Goal: Transaction & Acquisition: Subscribe to service/newsletter

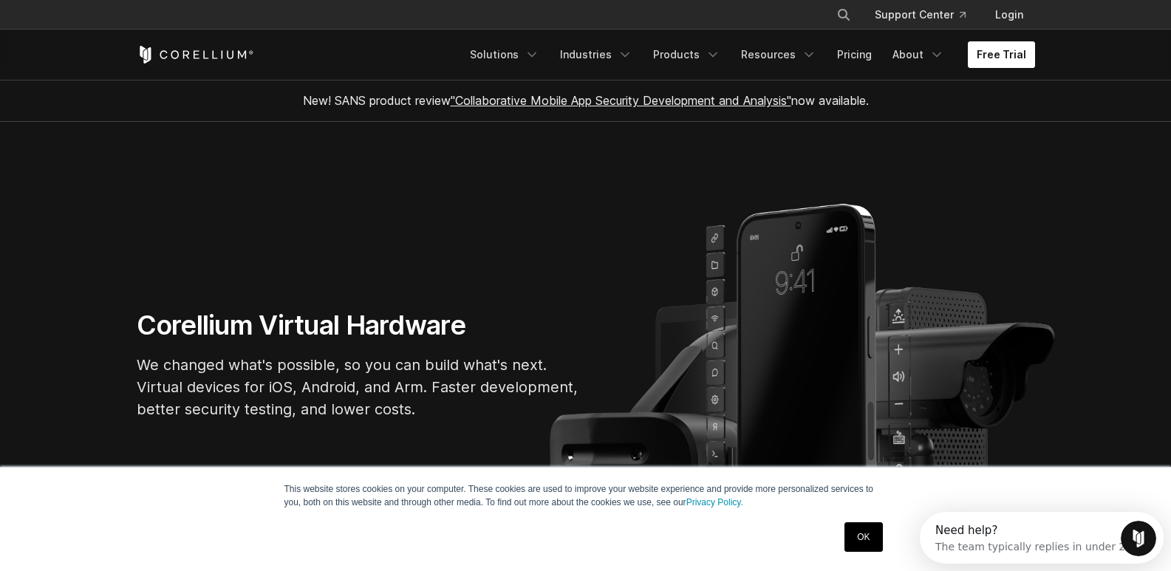
click at [999, 62] on link "Free Trial" at bounding box center [1001, 54] width 67 height 27
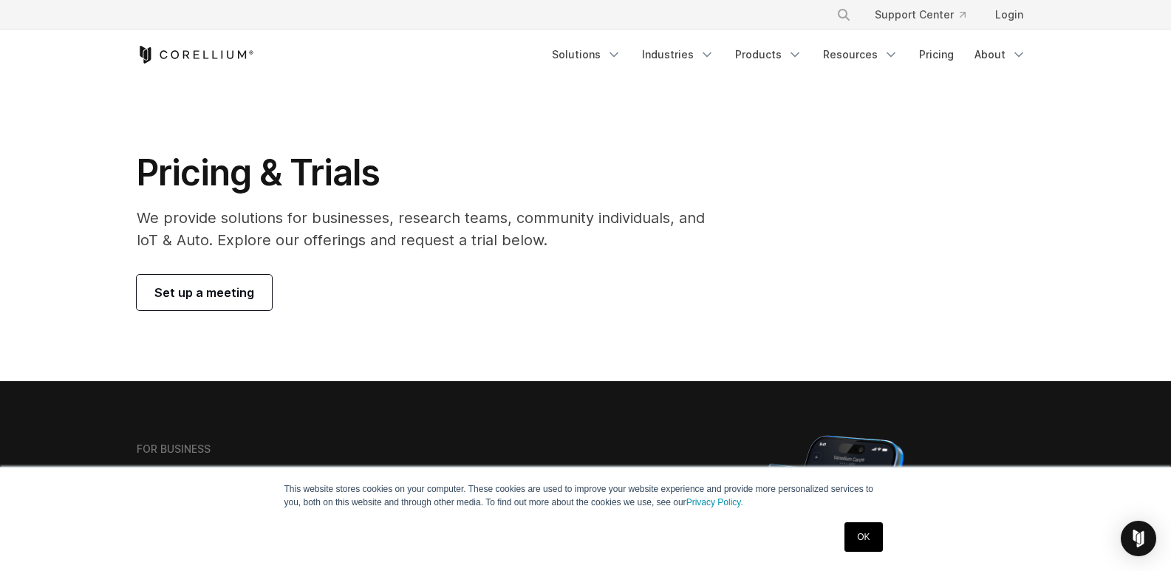
click at [872, 531] on link "OK" at bounding box center [864, 537] width 38 height 30
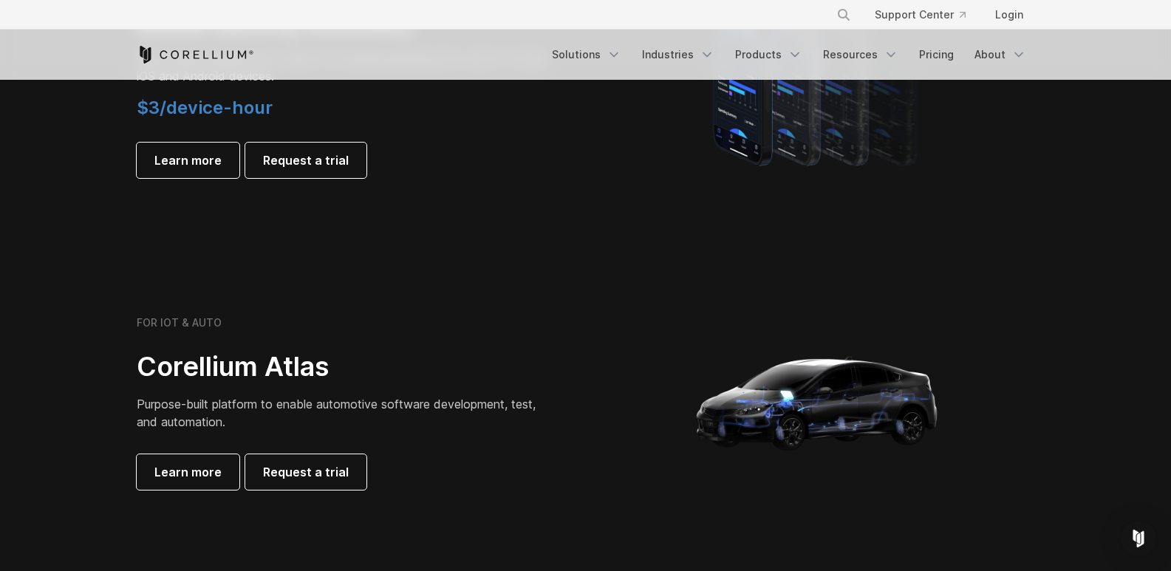
scroll to position [1182, 0]
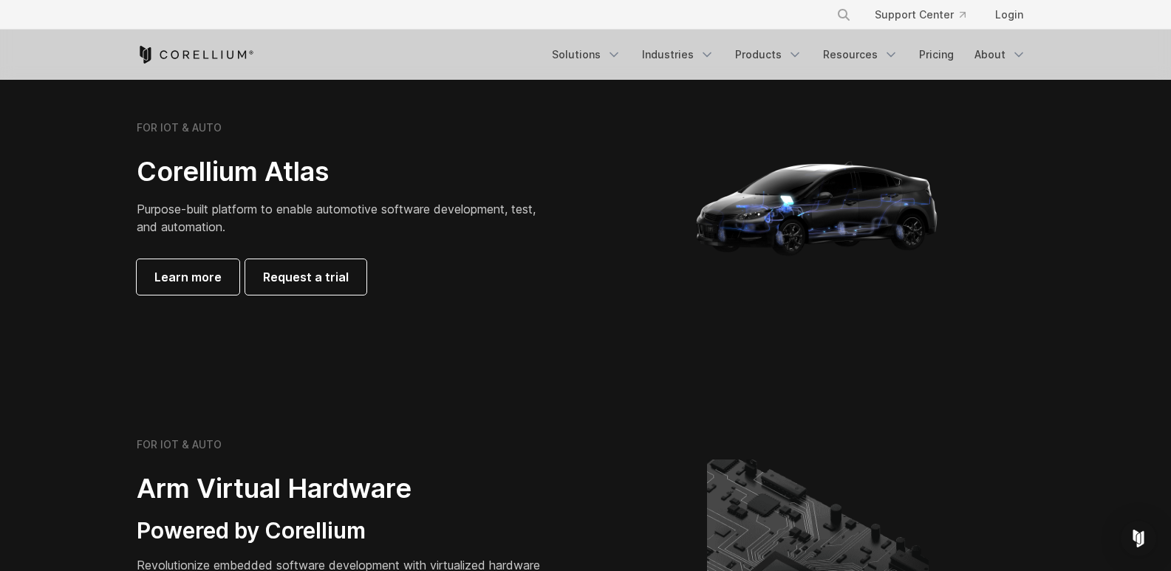
drag, startPoint x: 474, startPoint y: 327, endPoint x: 375, endPoint y: 366, distance: 106.7
click at [375, 366] on section "FOR IOT & AUTO Corellium Atlas Purpose-built platform to enable automotive soft…" at bounding box center [585, 213] width 1171 height 355
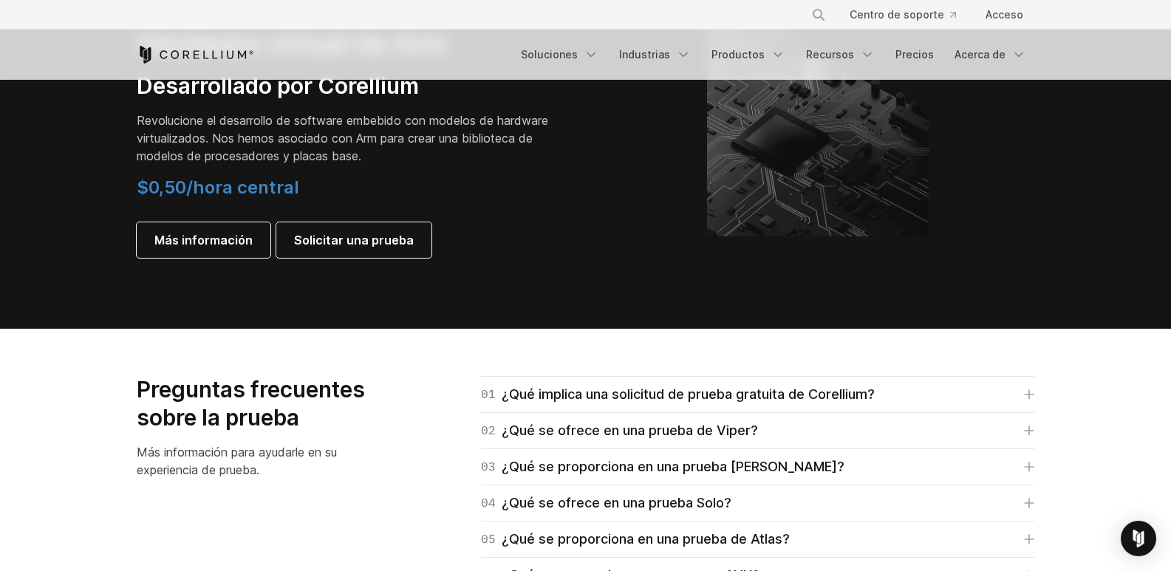
scroll to position [1887, 0]
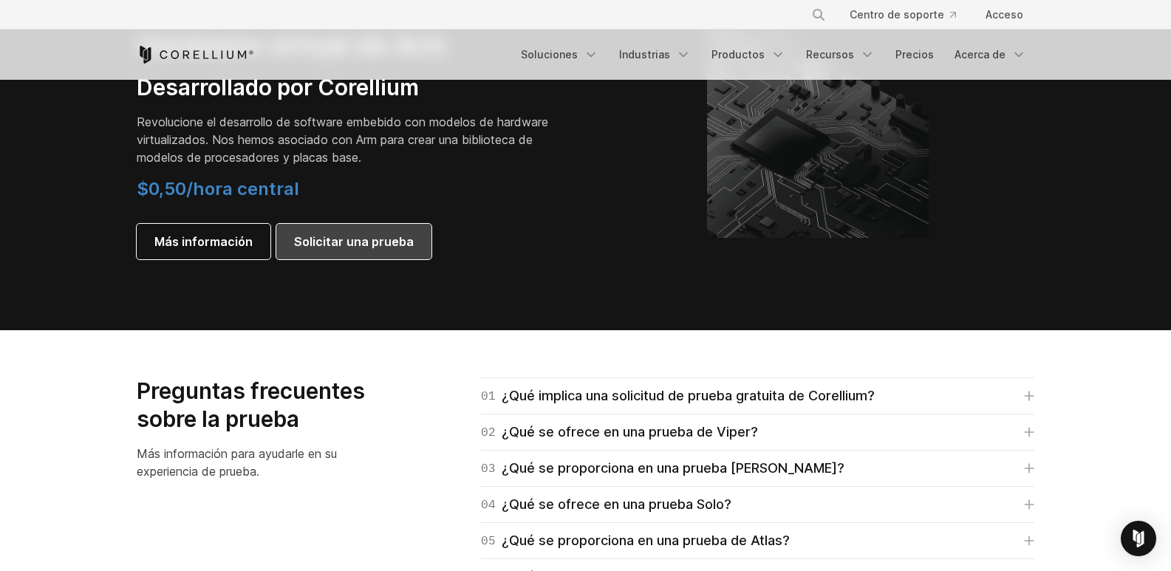
click at [343, 232] on link "Solicitar una prueba" at bounding box center [353, 241] width 155 height 35
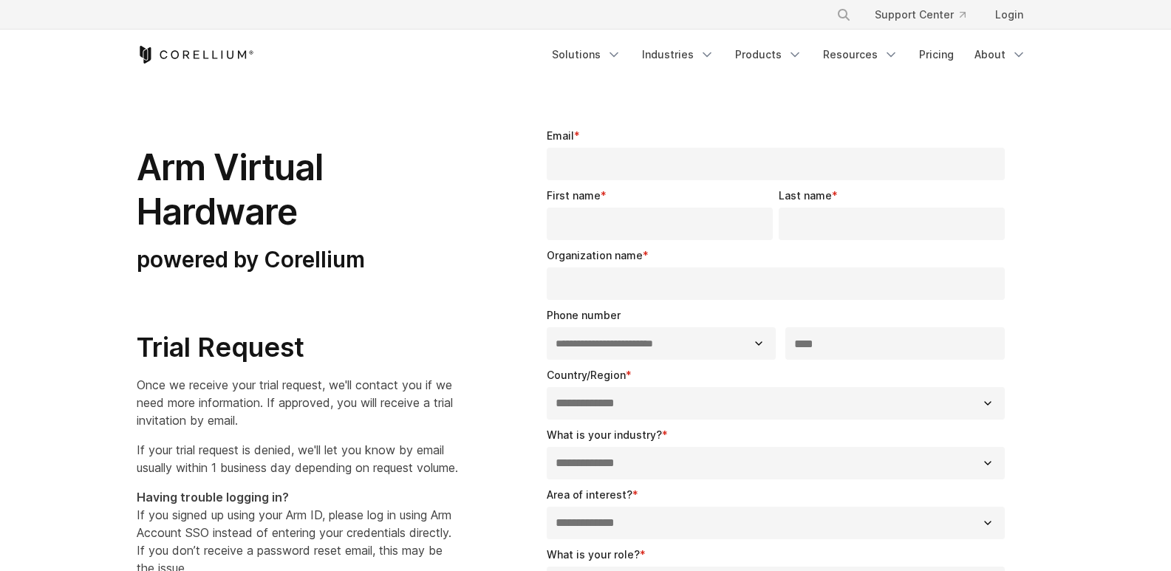
select select "**"
